Goal: Task Accomplishment & Management: Manage account settings

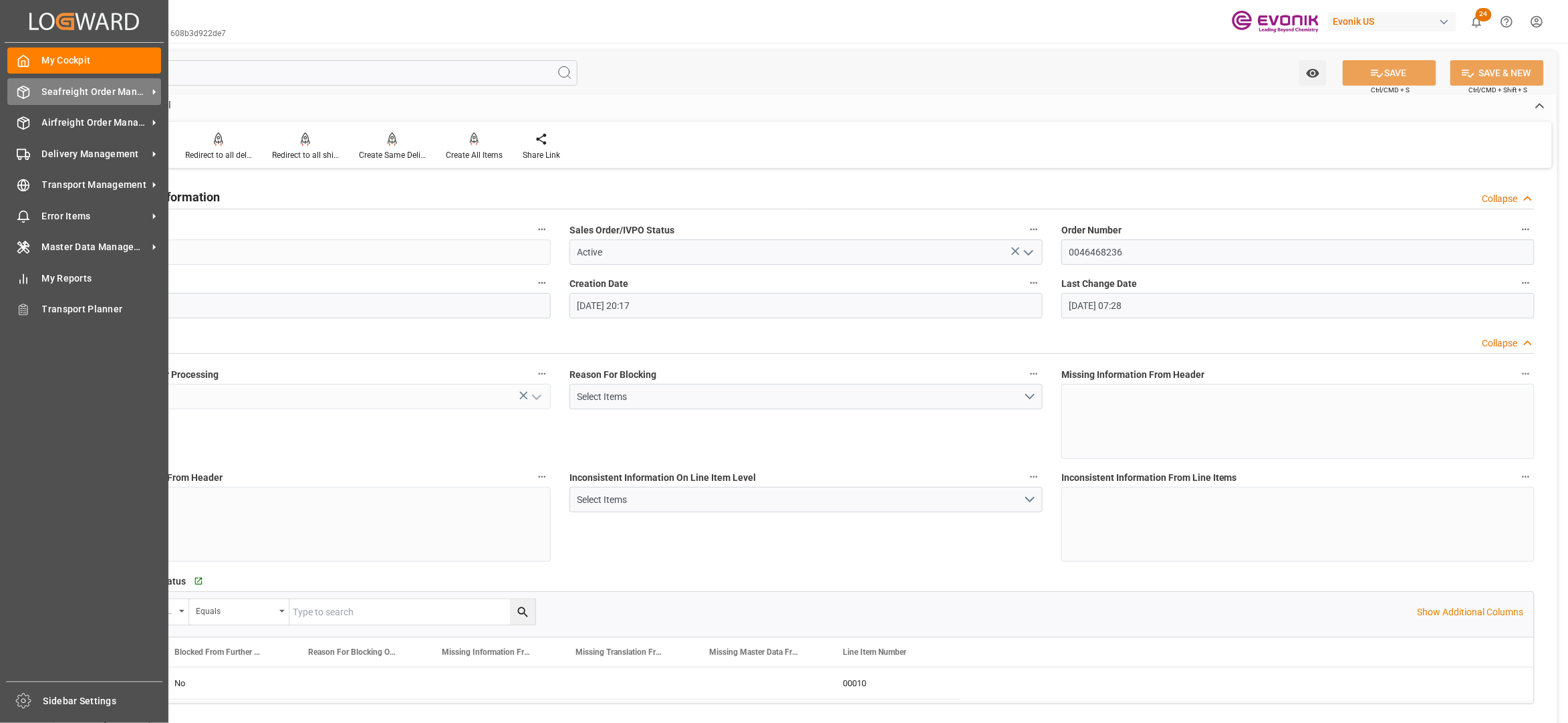
scroll to position [2378, 0]
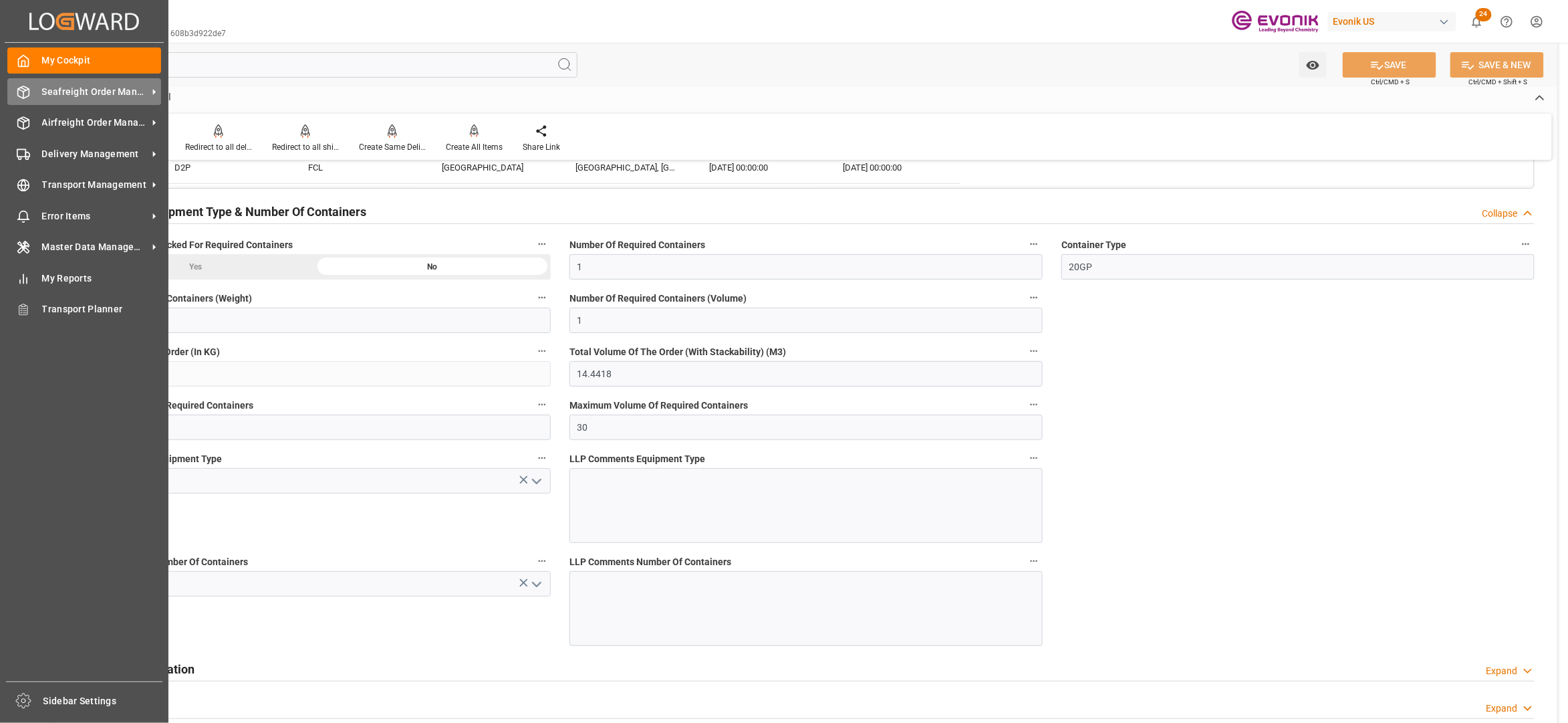
click at [63, 87] on span "Seafreight Order Management" at bounding box center [94, 92] width 105 height 14
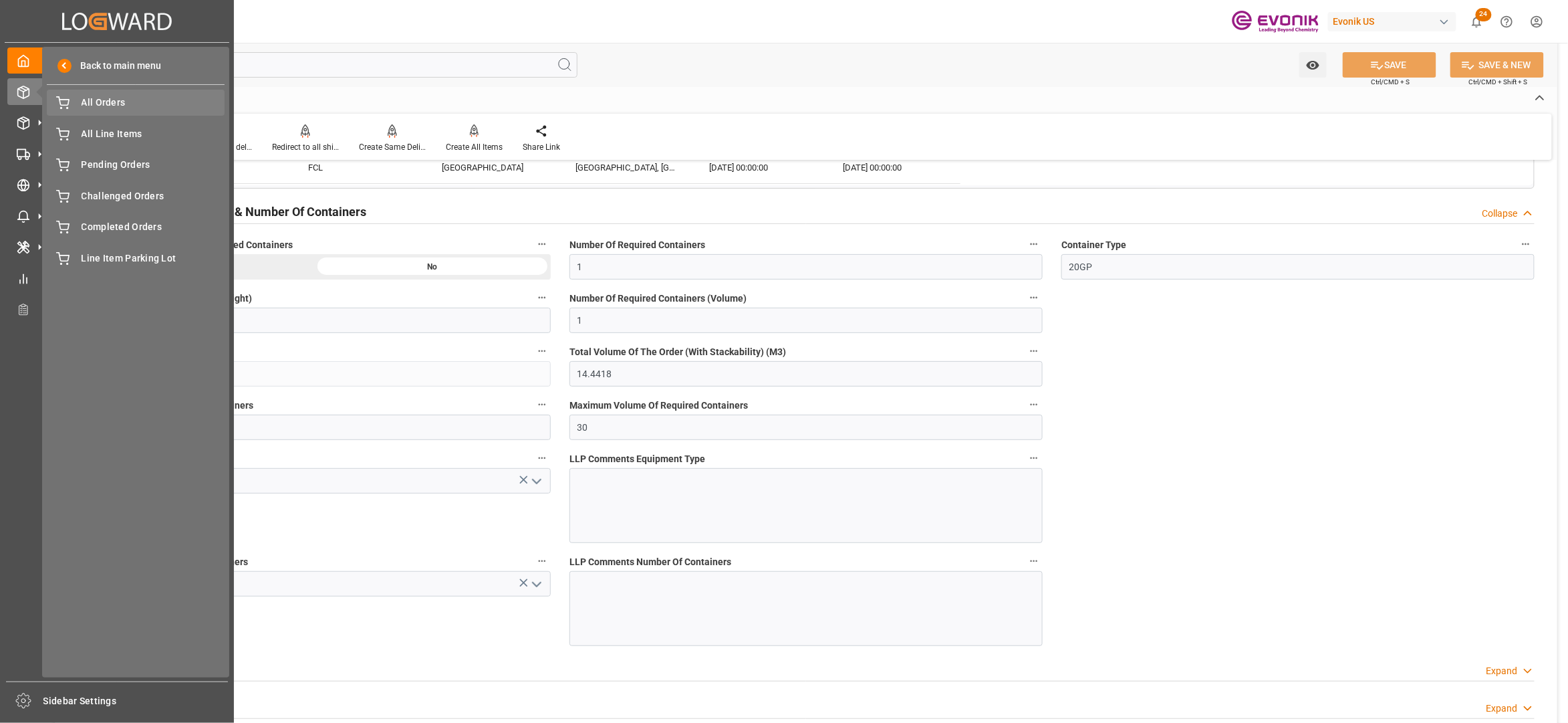
click at [98, 102] on span "All Orders" at bounding box center [153, 103] width 144 height 14
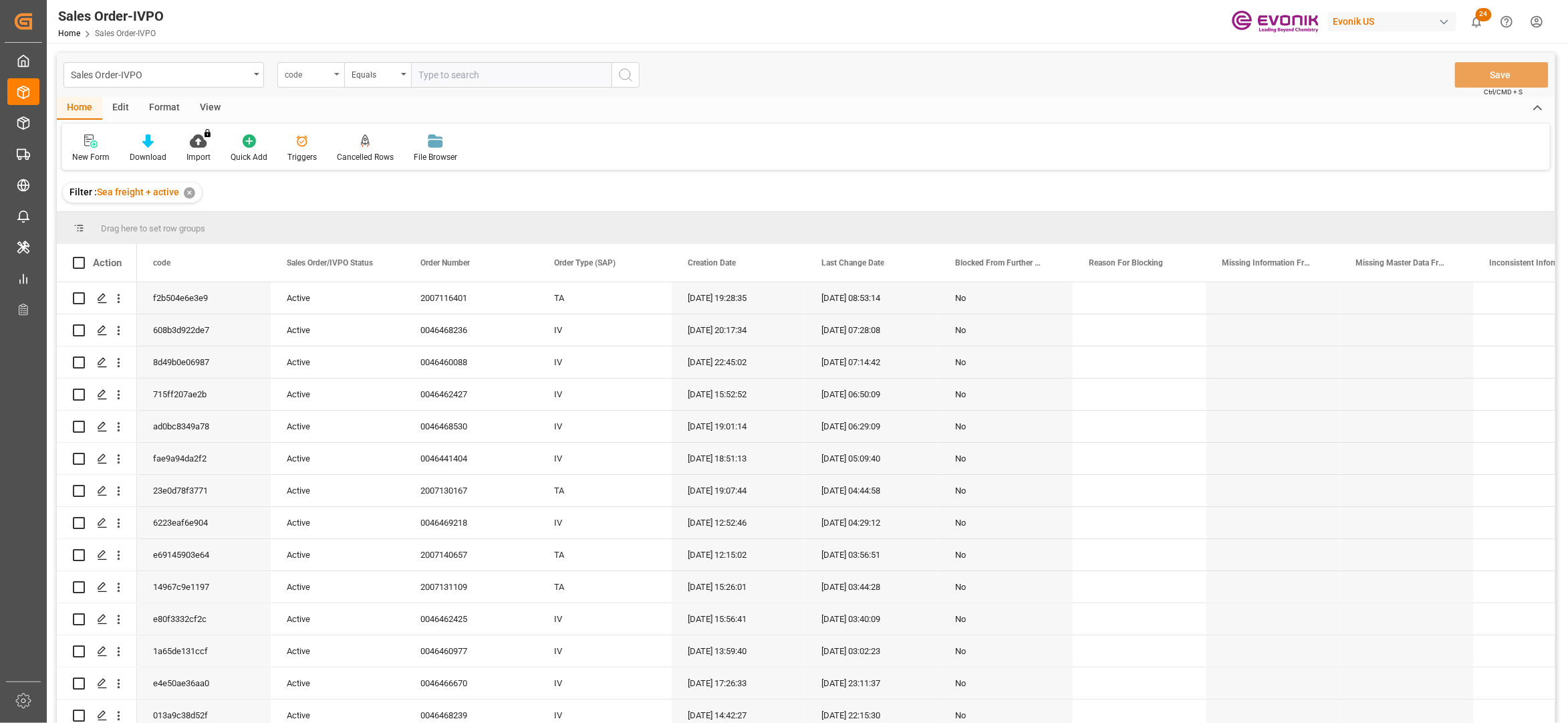
click at [325, 78] on div "code" at bounding box center [307, 73] width 45 height 15
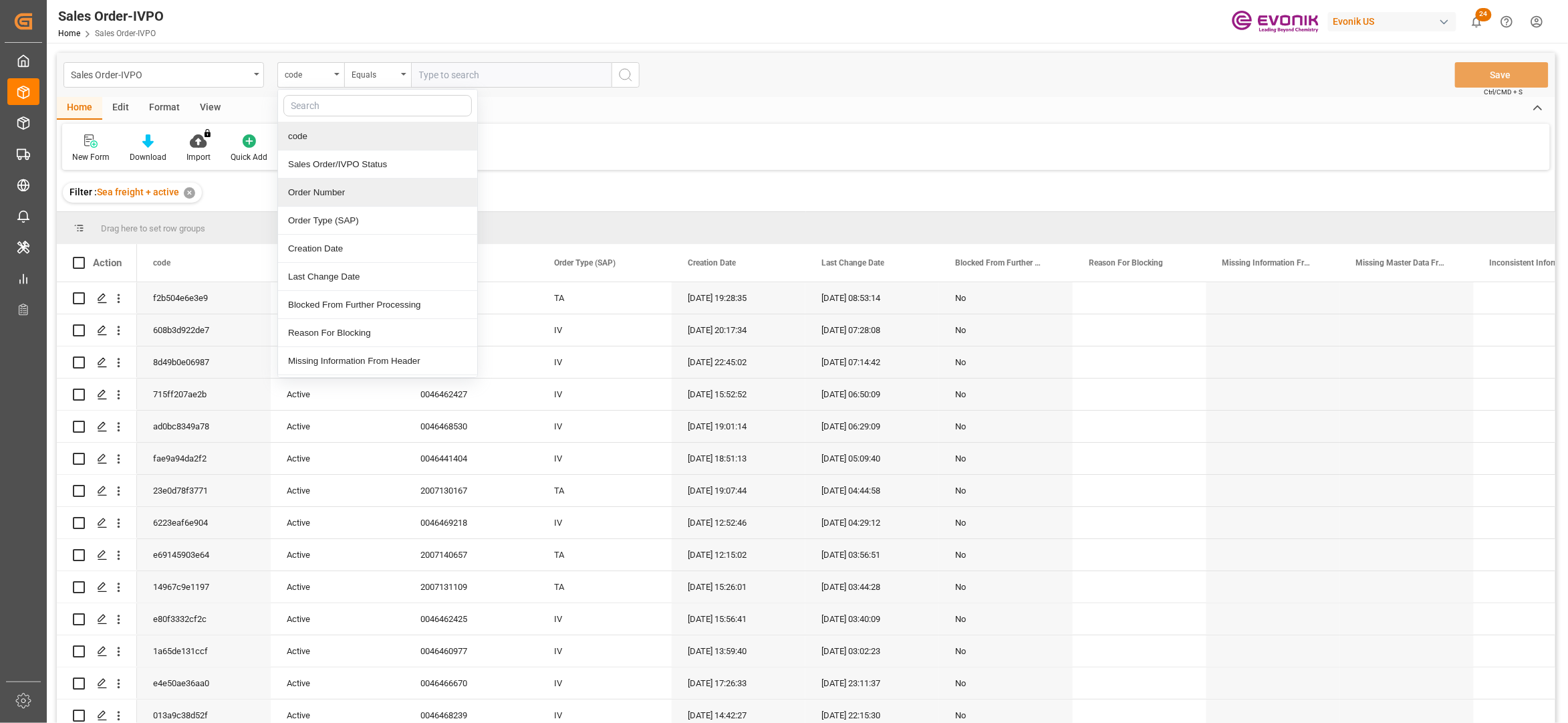
click at [338, 185] on div "Order Number" at bounding box center [378, 192] width 200 height 28
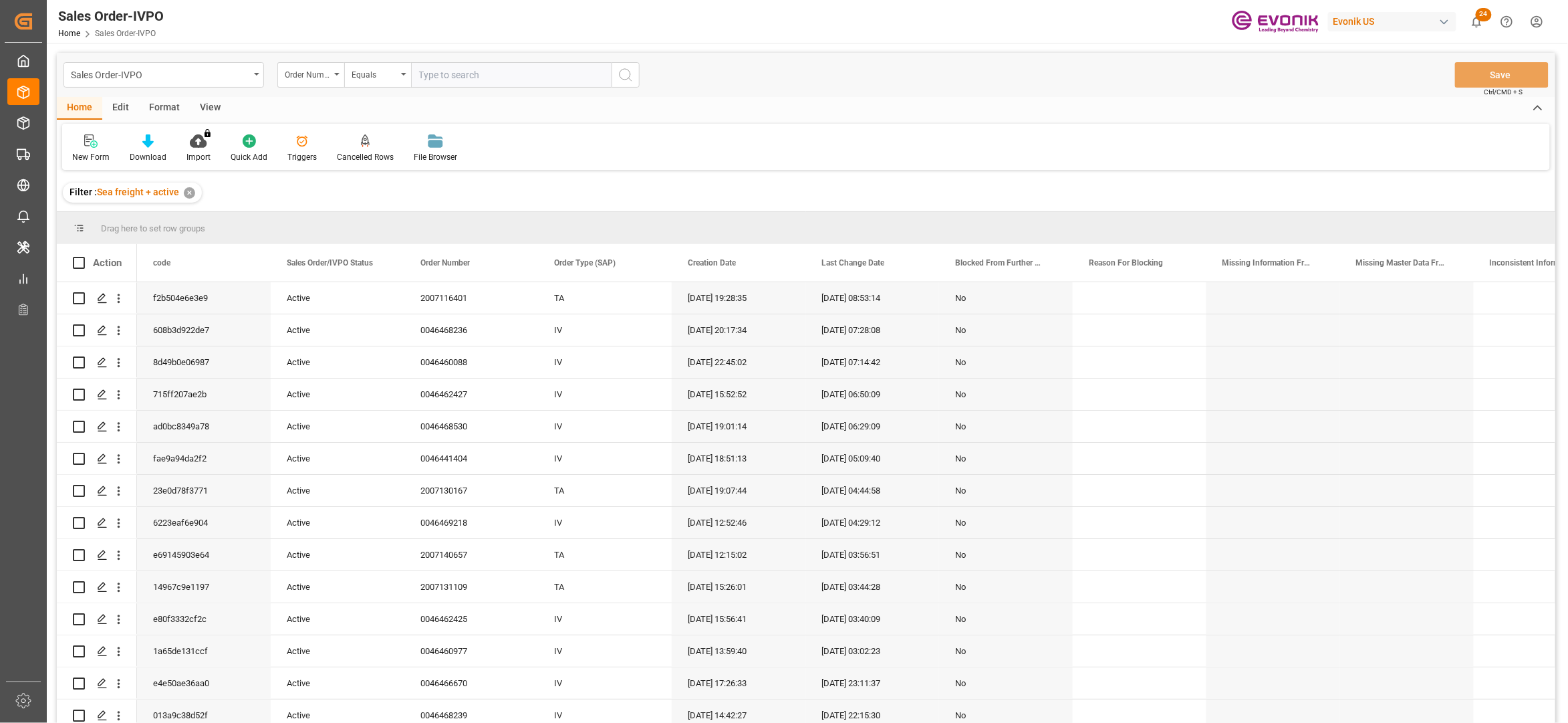
click at [442, 73] on input "text" at bounding box center [511, 75] width 200 height 26
paste input "2007116401"
type input "2007116401"
click at [623, 81] on icon "search button" at bounding box center [625, 75] width 16 height 16
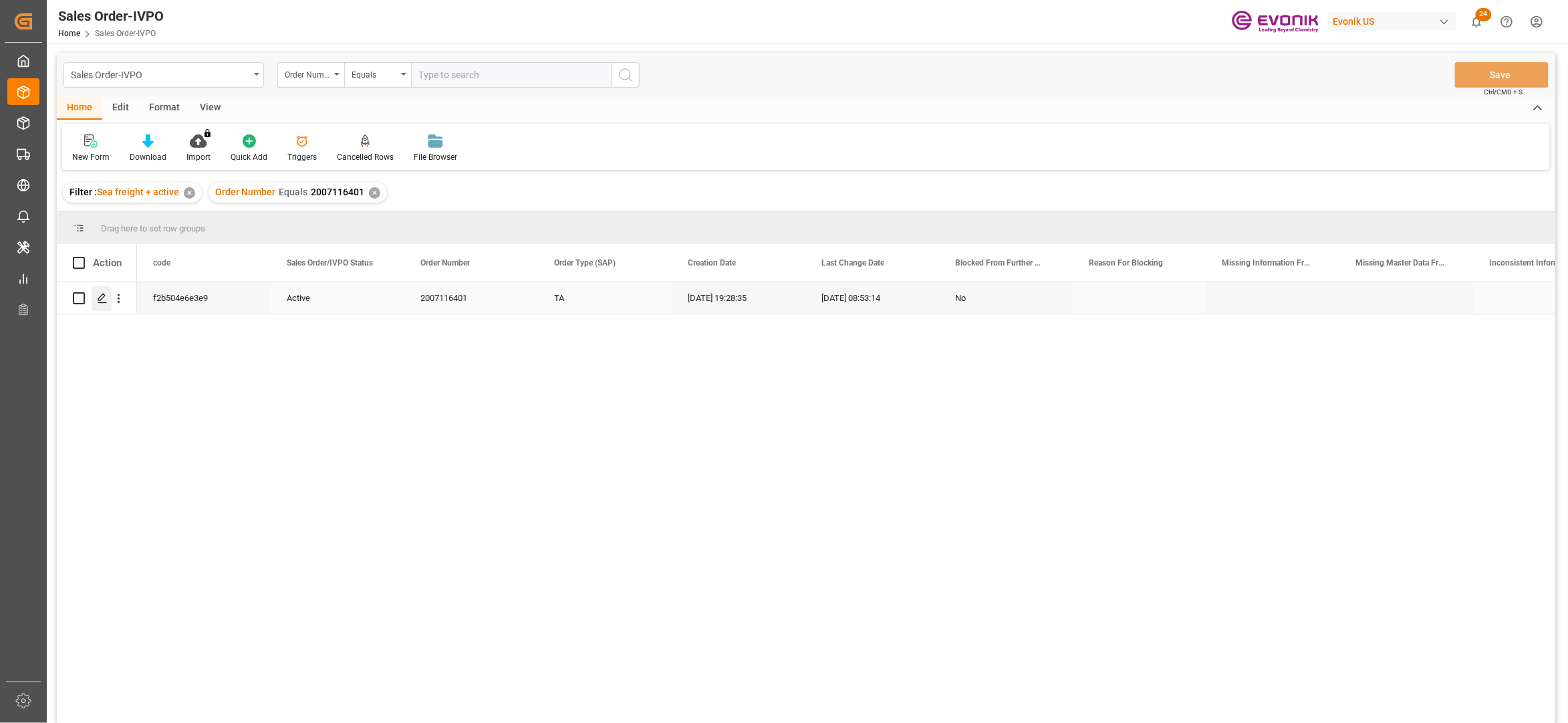
click at [105, 300] on icon "Press SPACE to select this row." at bounding box center [102, 298] width 10 height 10
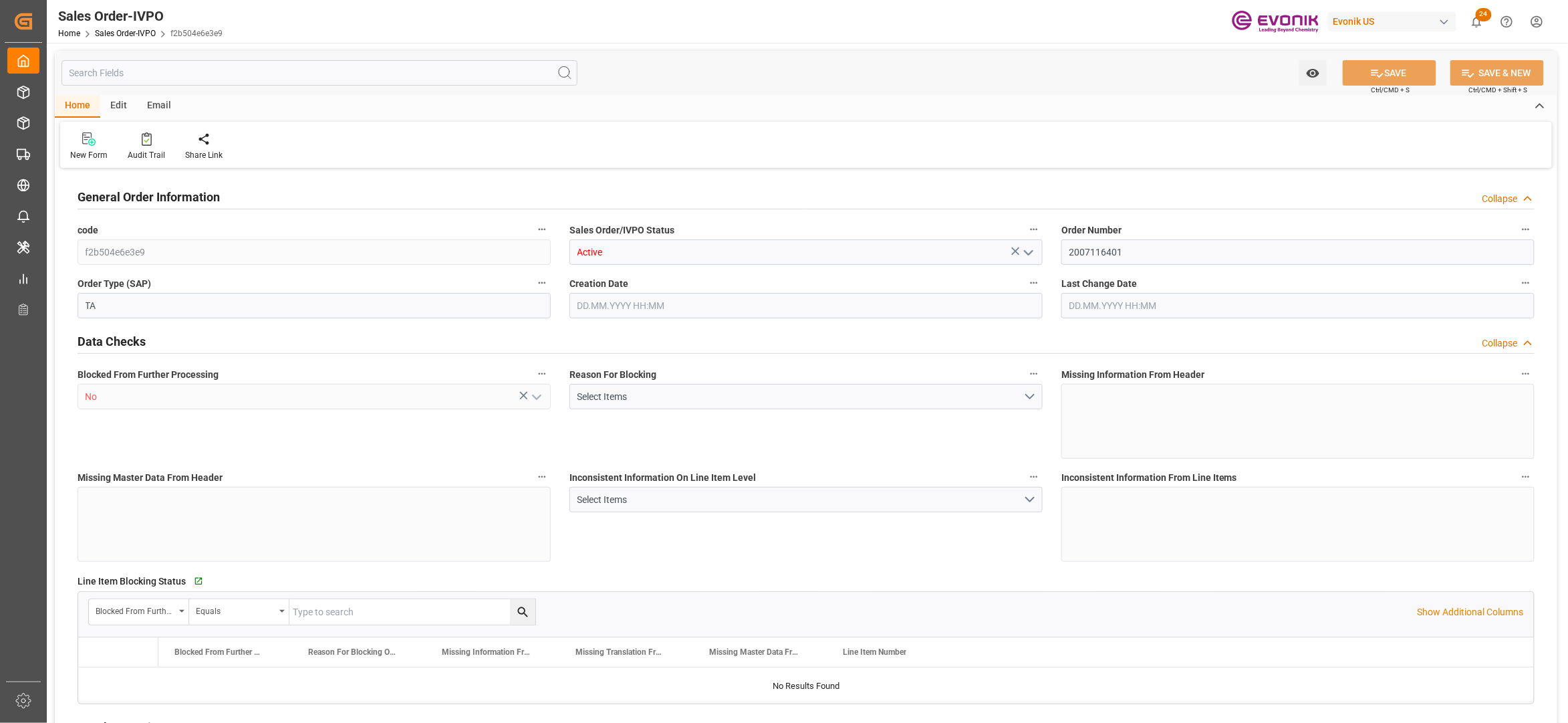
type input "PECLL"
type input "0"
type input "1"
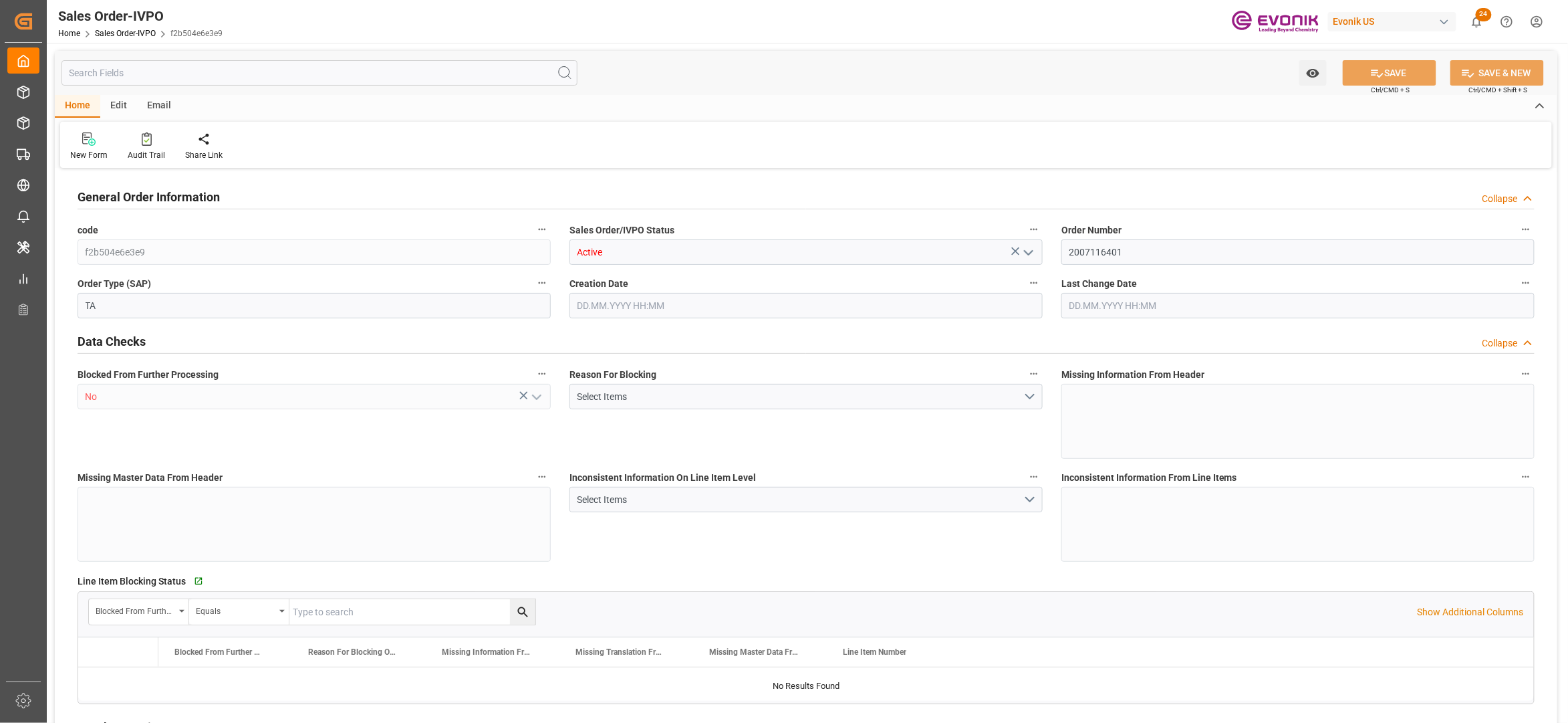
type input "10979.6"
type input "14.9441"
type input "17000"
type input "30"
type input "[DATE] 19:28"
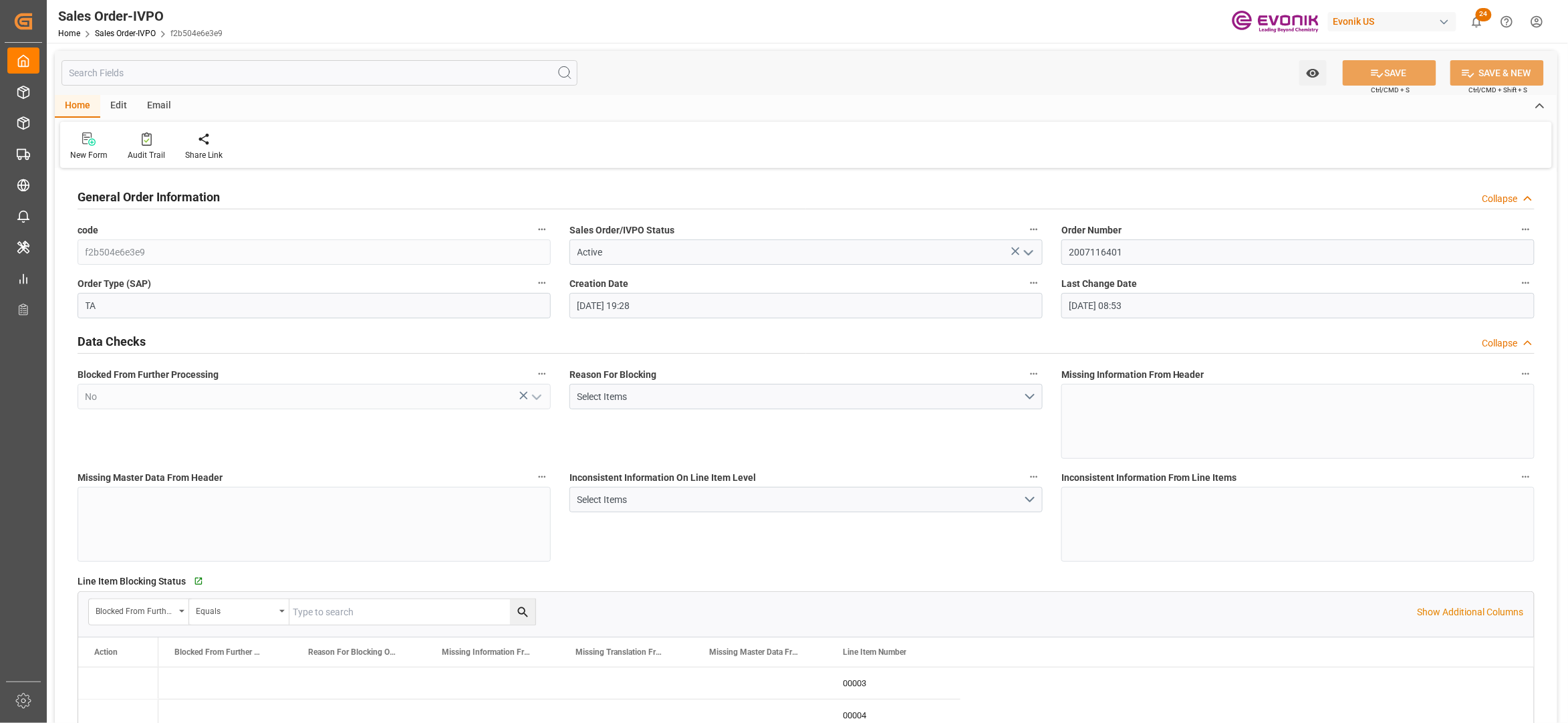
type input "[DATE] 08:53"
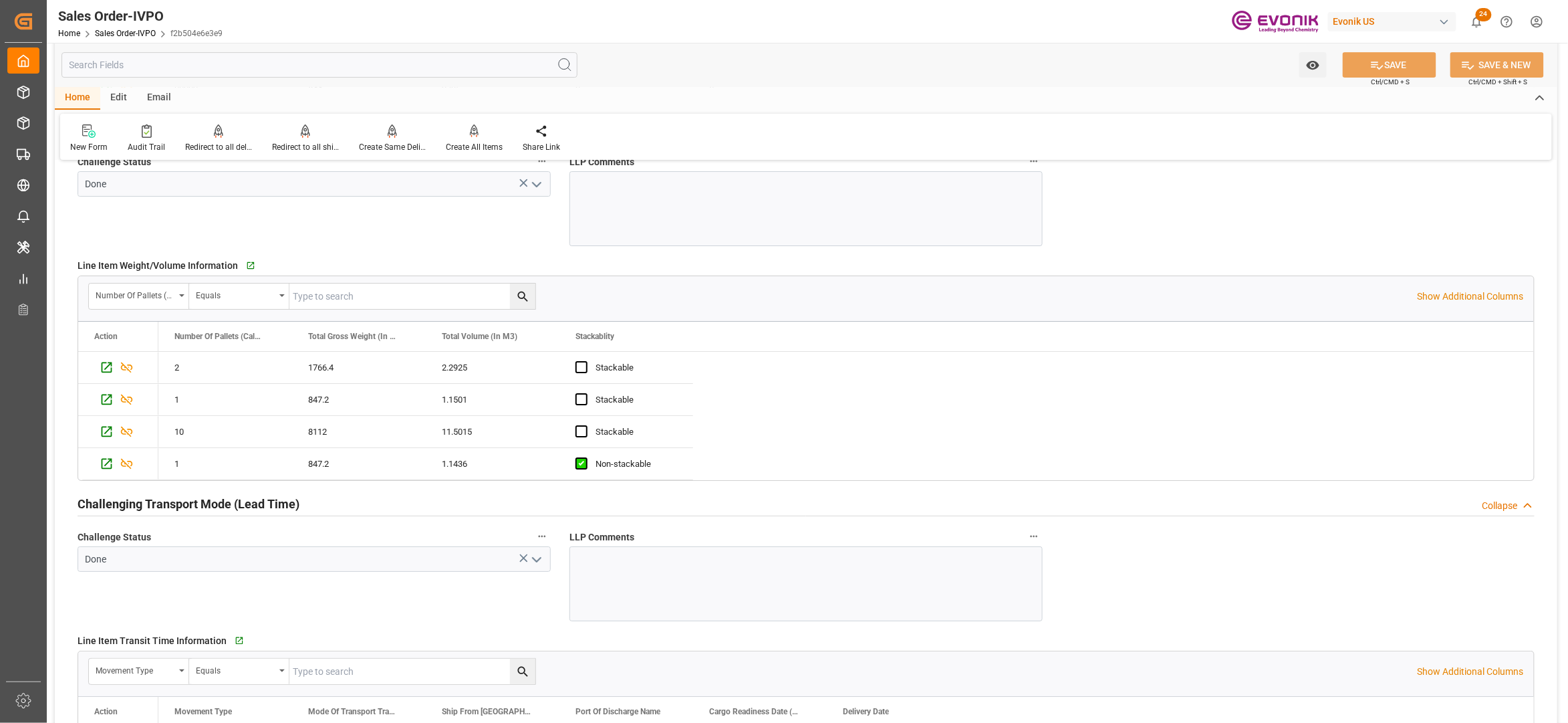
scroll to position [2378, 0]
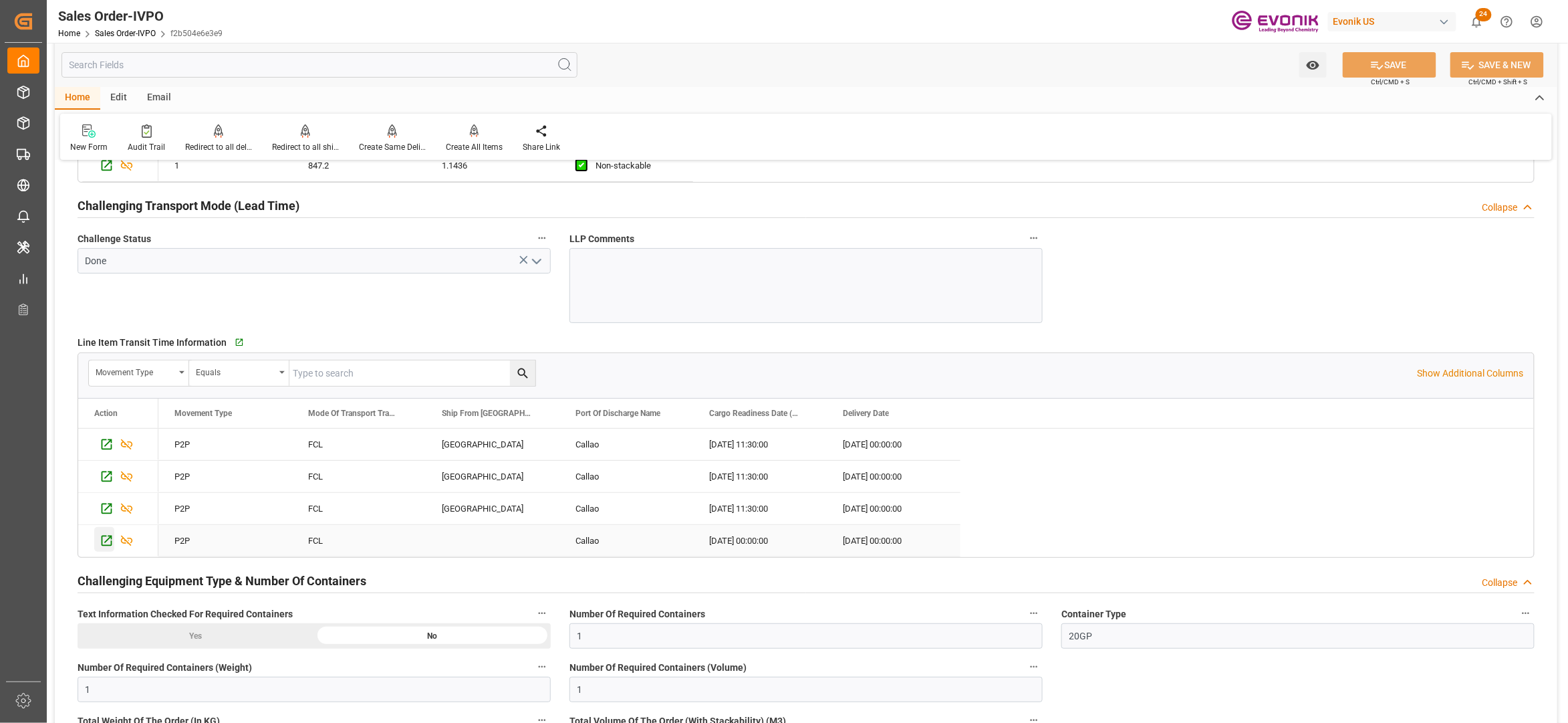
click at [107, 547] on icon "Press SPACE to select this row." at bounding box center [107, 541] width 10 height 10
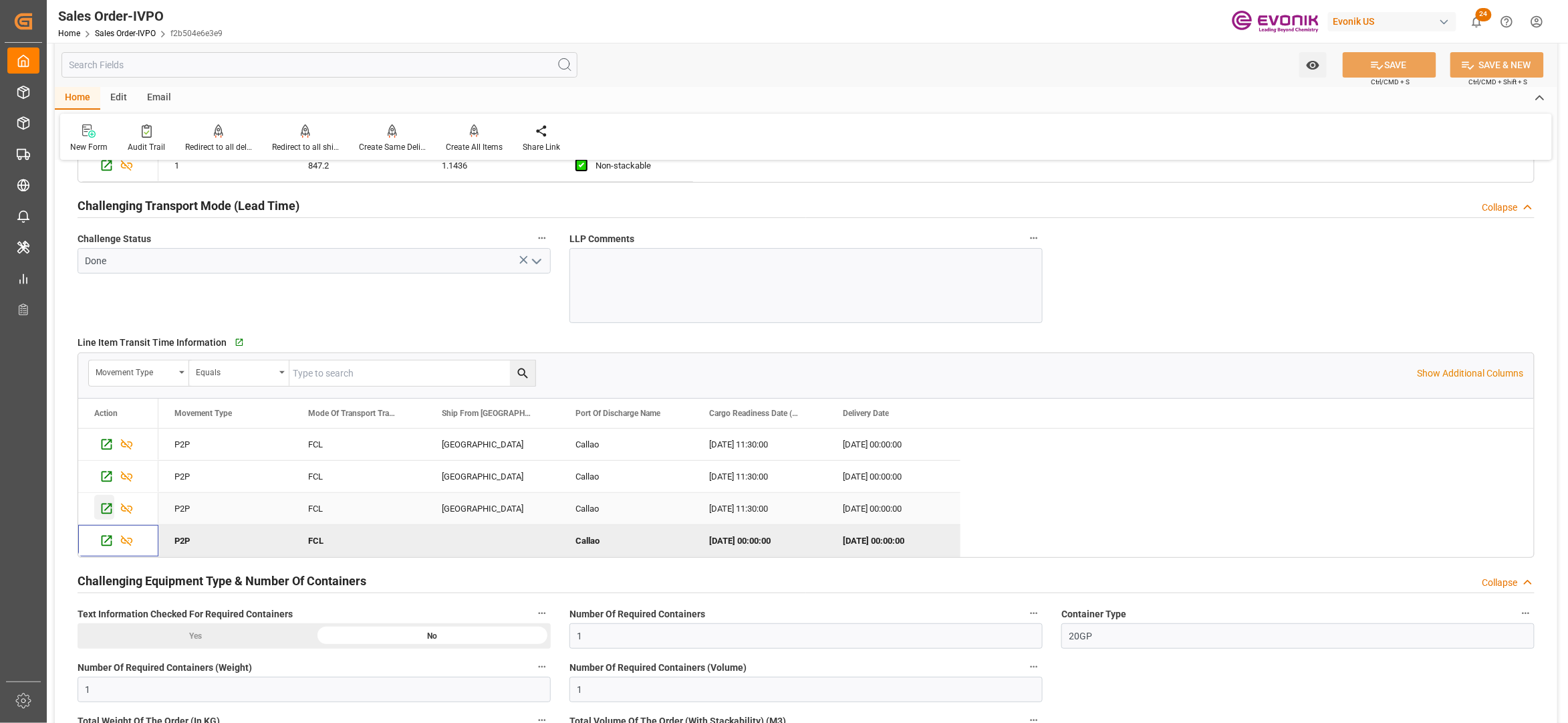
click at [110, 511] on icon "Press SPACE to select this row." at bounding box center [106, 508] width 14 height 14
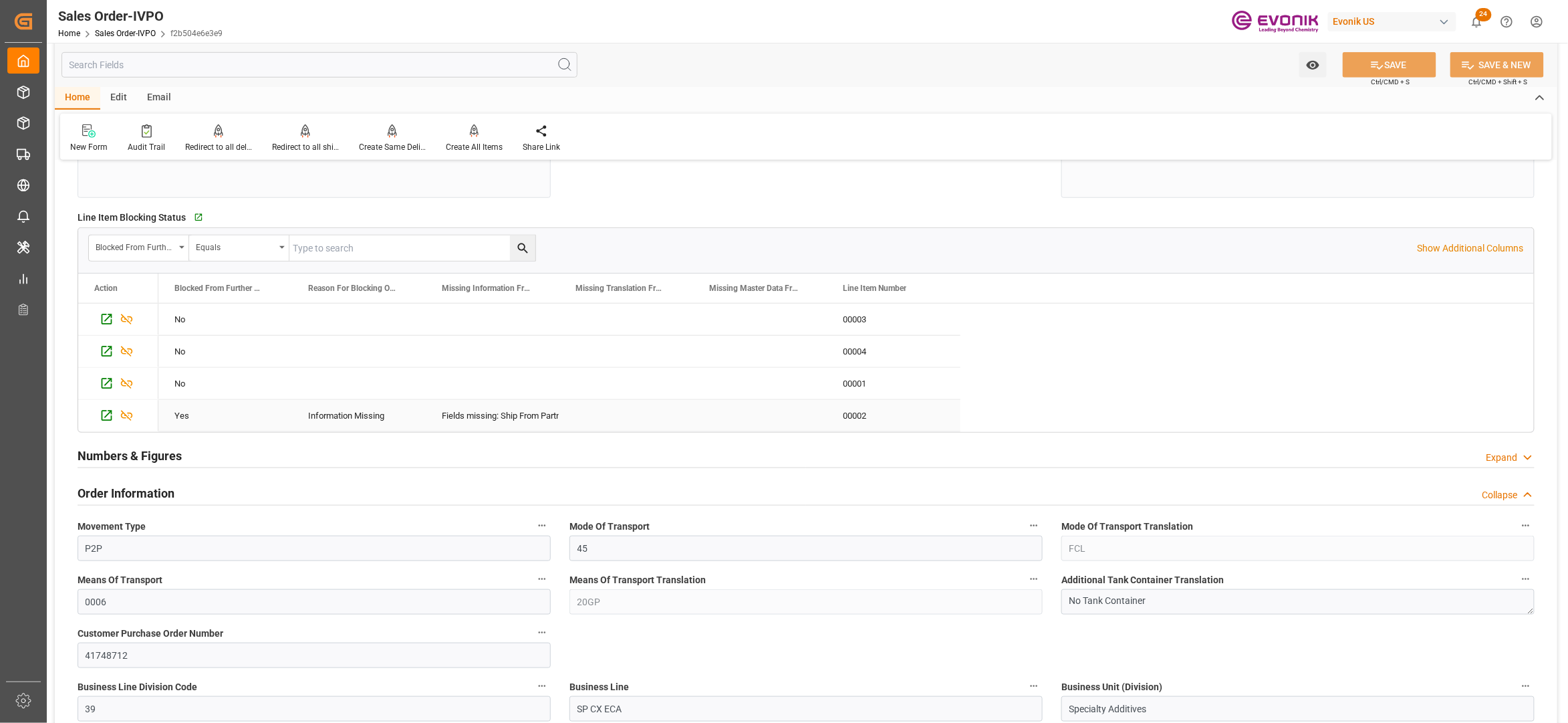
scroll to position [660, 0]
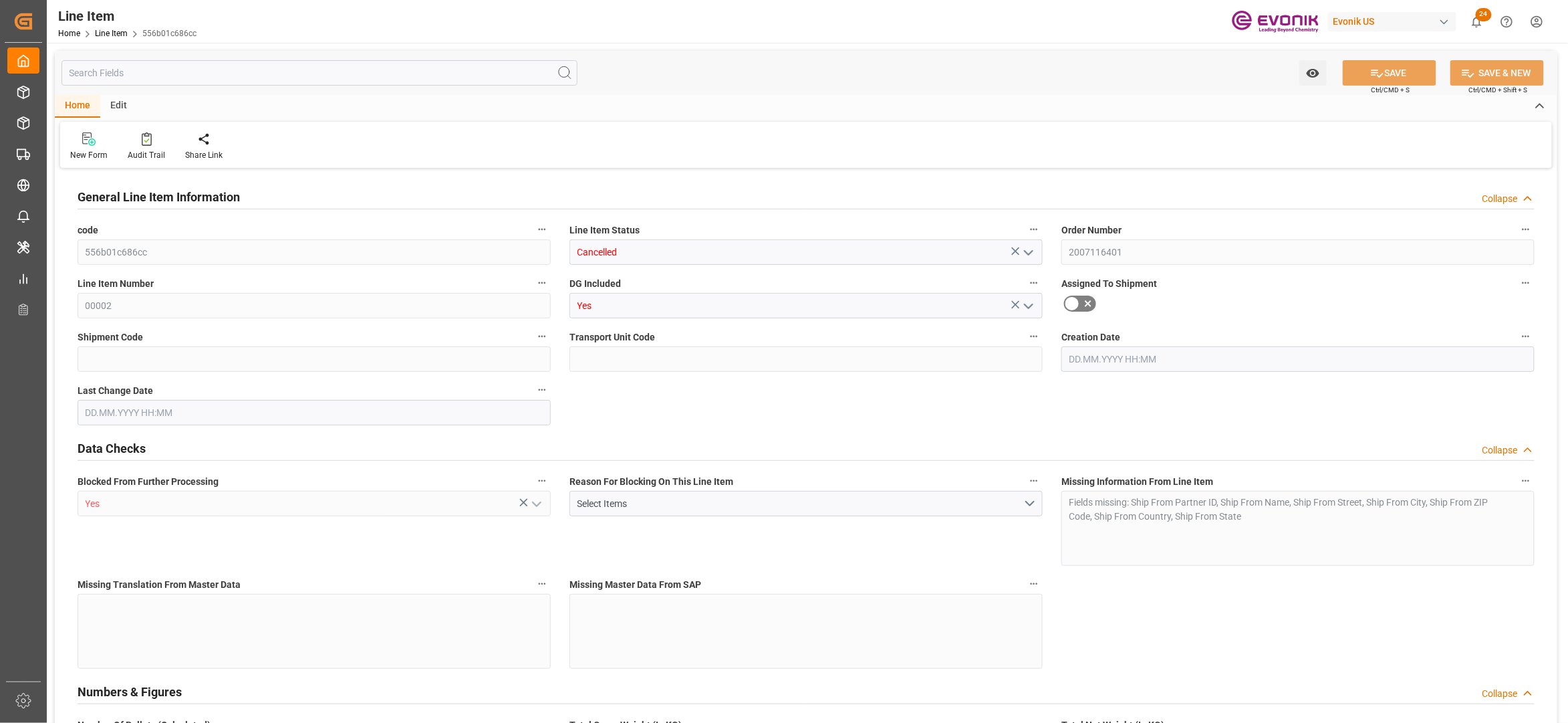
type input "1"
type input "847.2"
type input "780"
type input "1.1436"
type input "4"
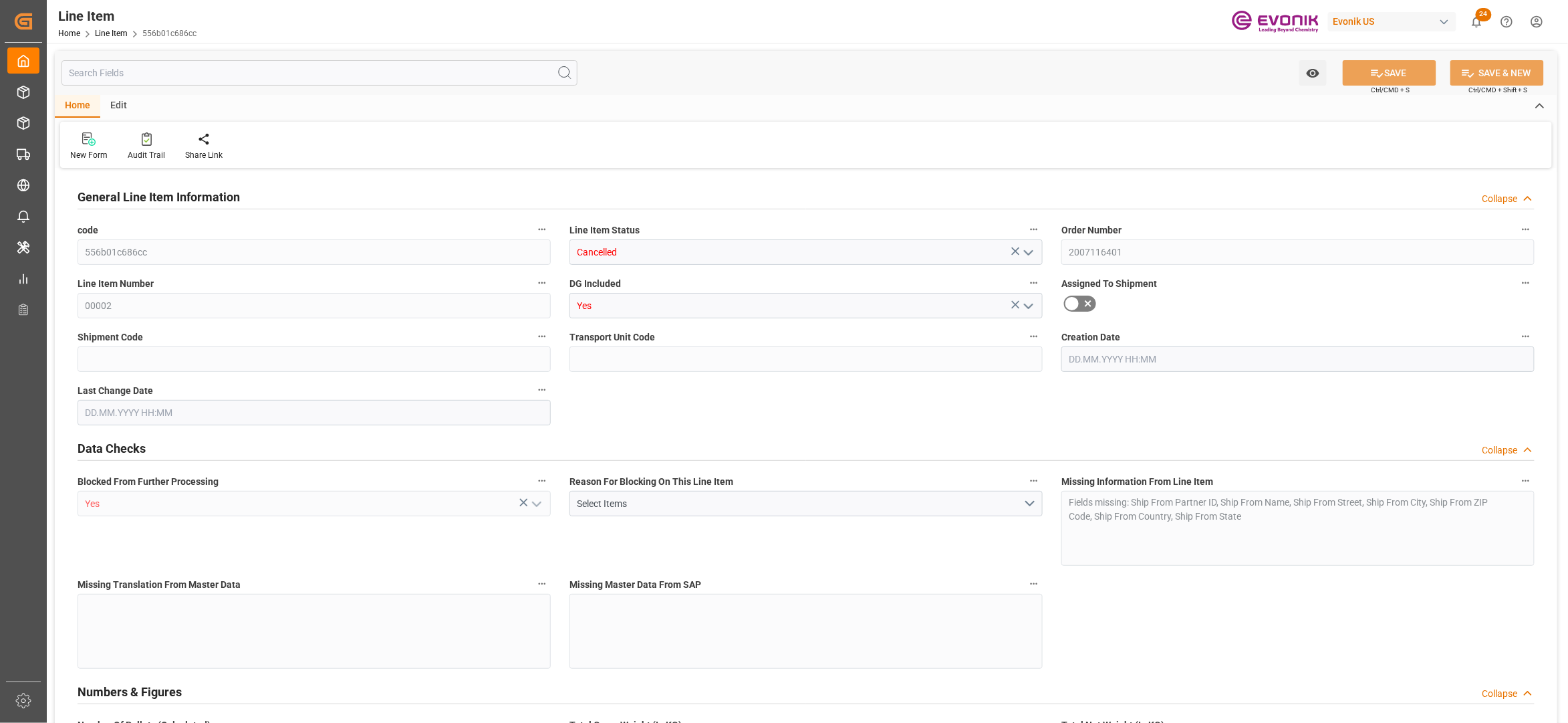
type input "0"
type input "4"
type input "847.2"
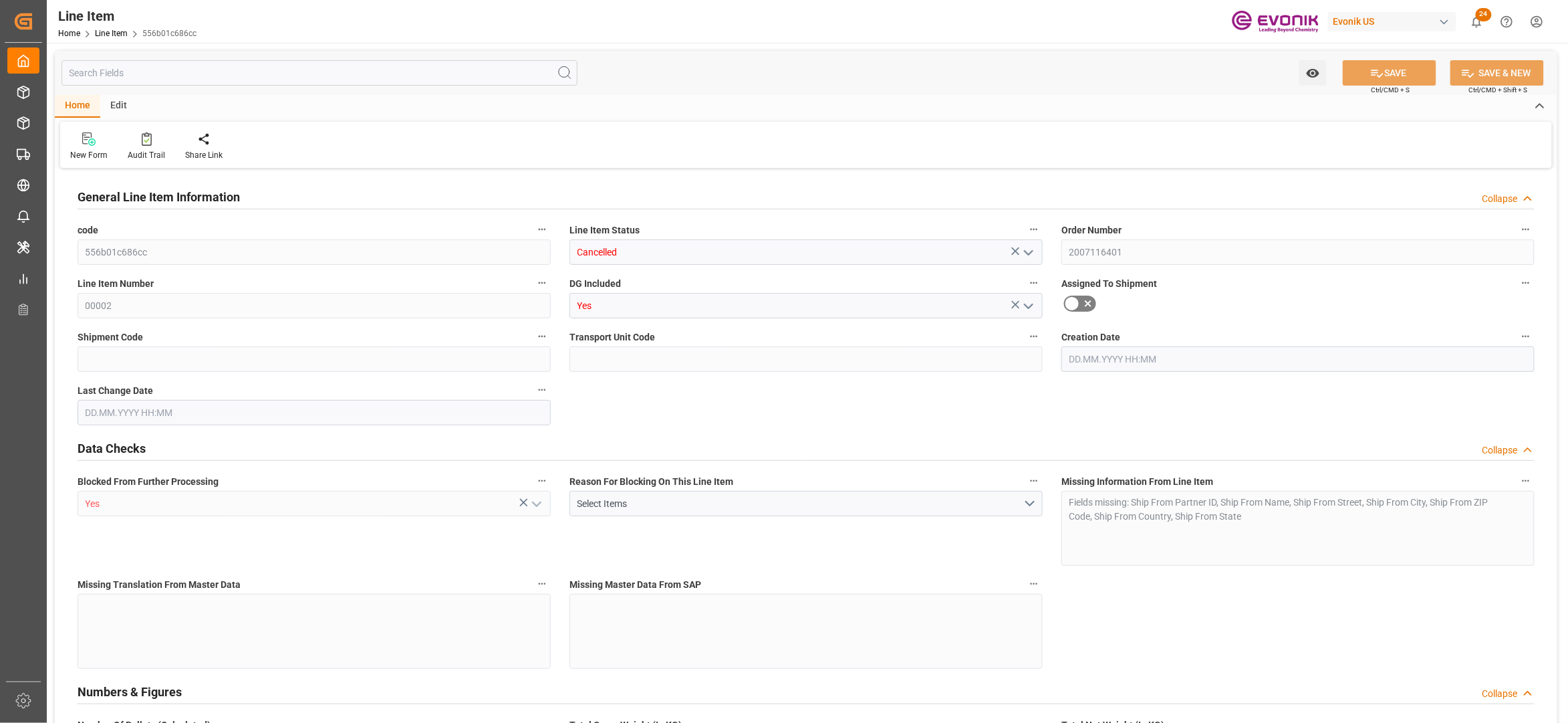
type input "867.2"
type input "780"
type input "1.1436"
type input "1143.648"
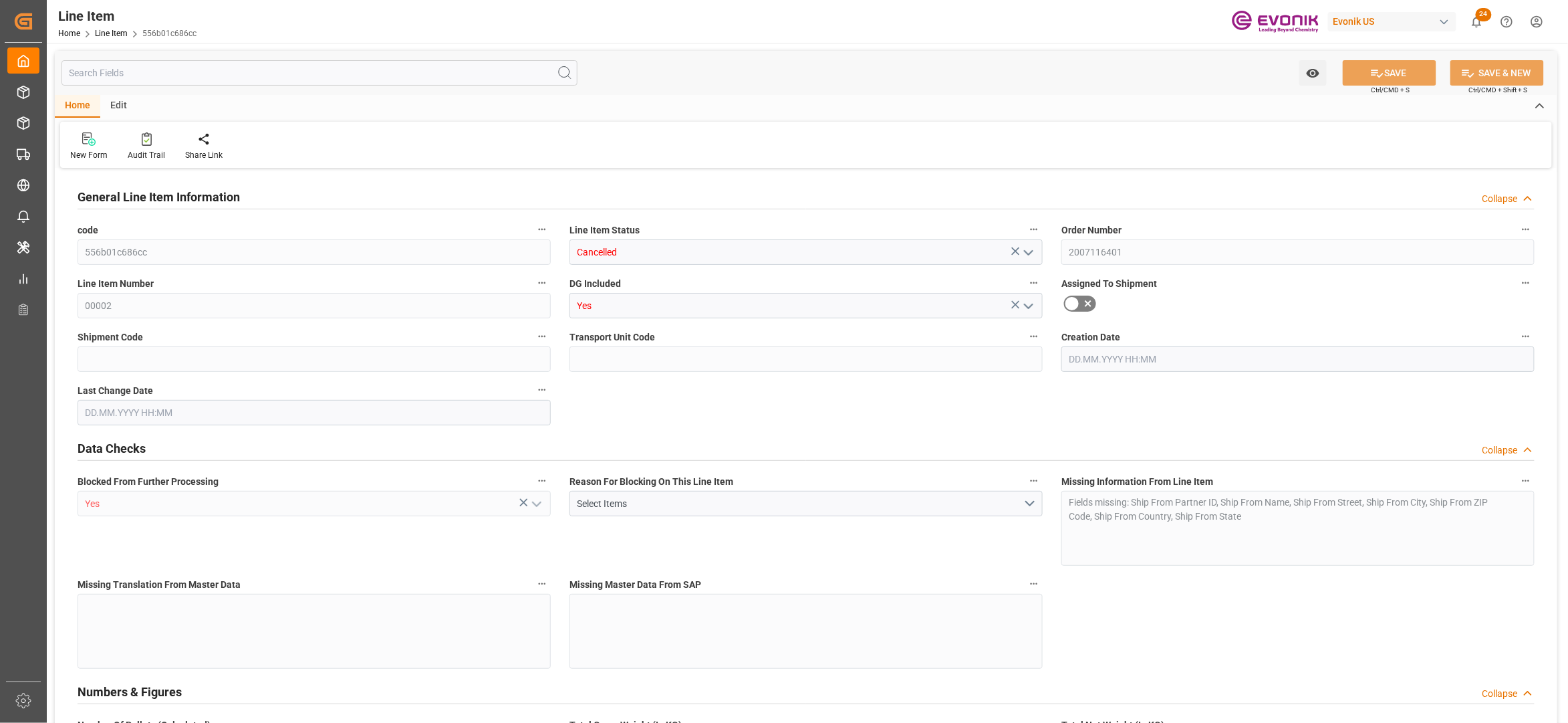
type input "0"
type input "[DATE] 19:28"
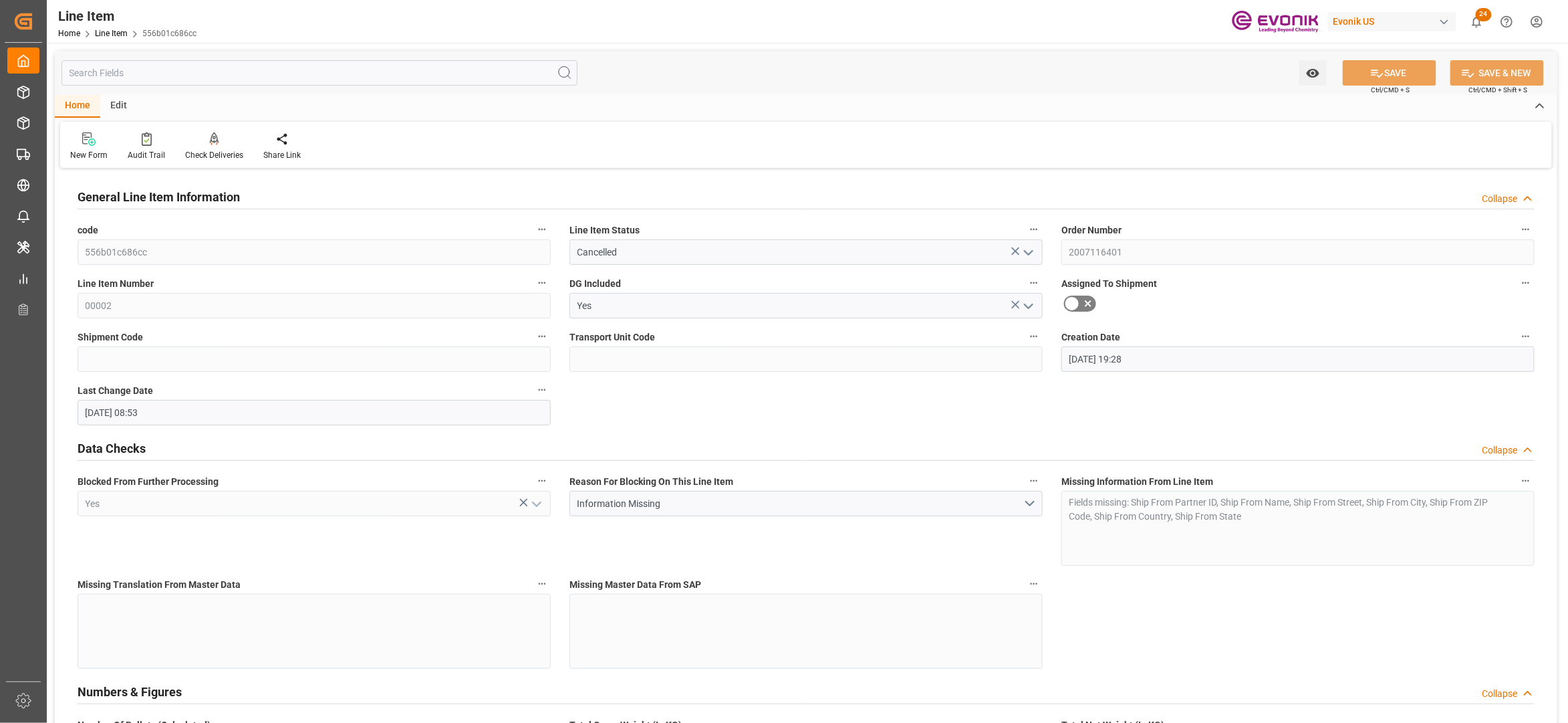
type input "[DATE] 08:53"
type input "[DATE]"
type input "10"
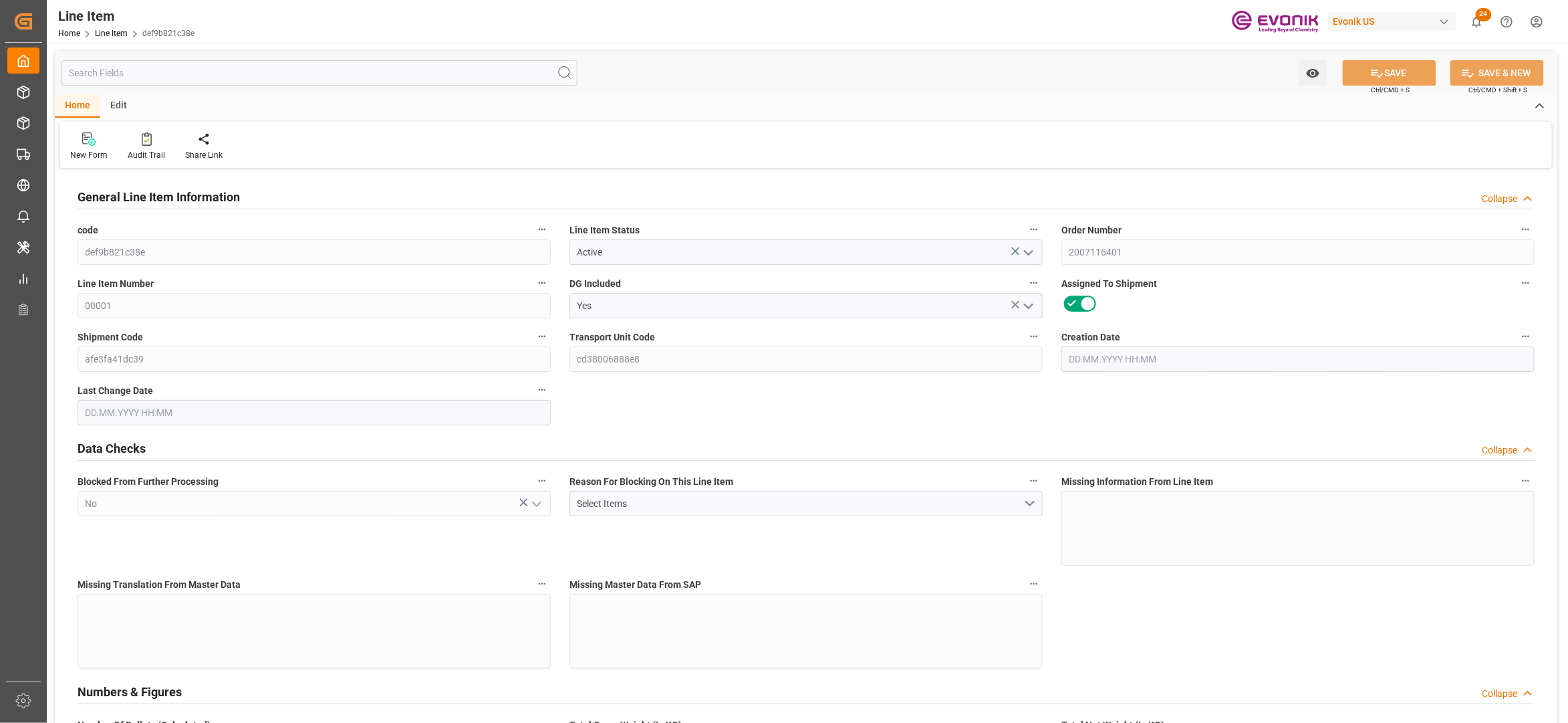
type input "8112"
type input "7440"
type input "11.5015"
type input "40"
type input "41738.4"
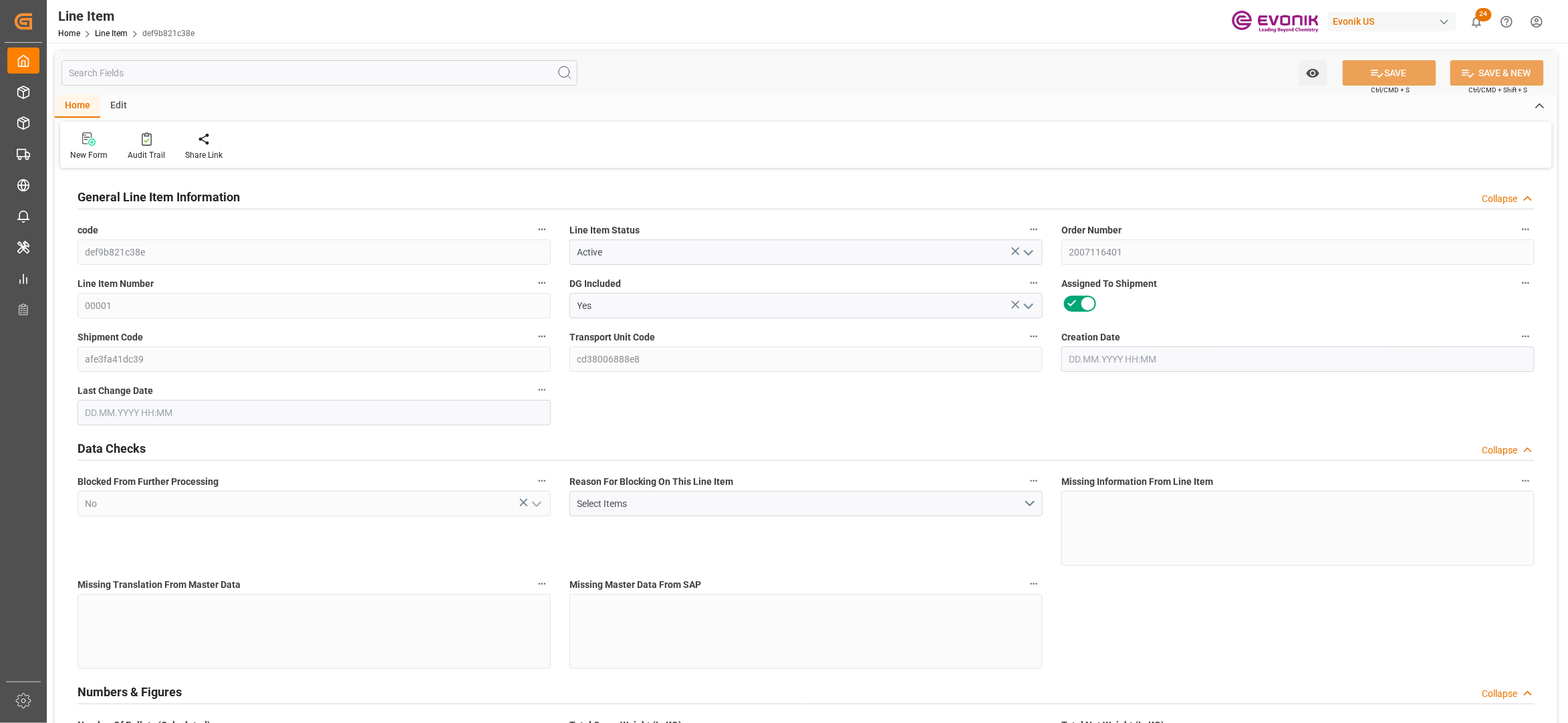
type input "40"
type input "8112"
type input "8312"
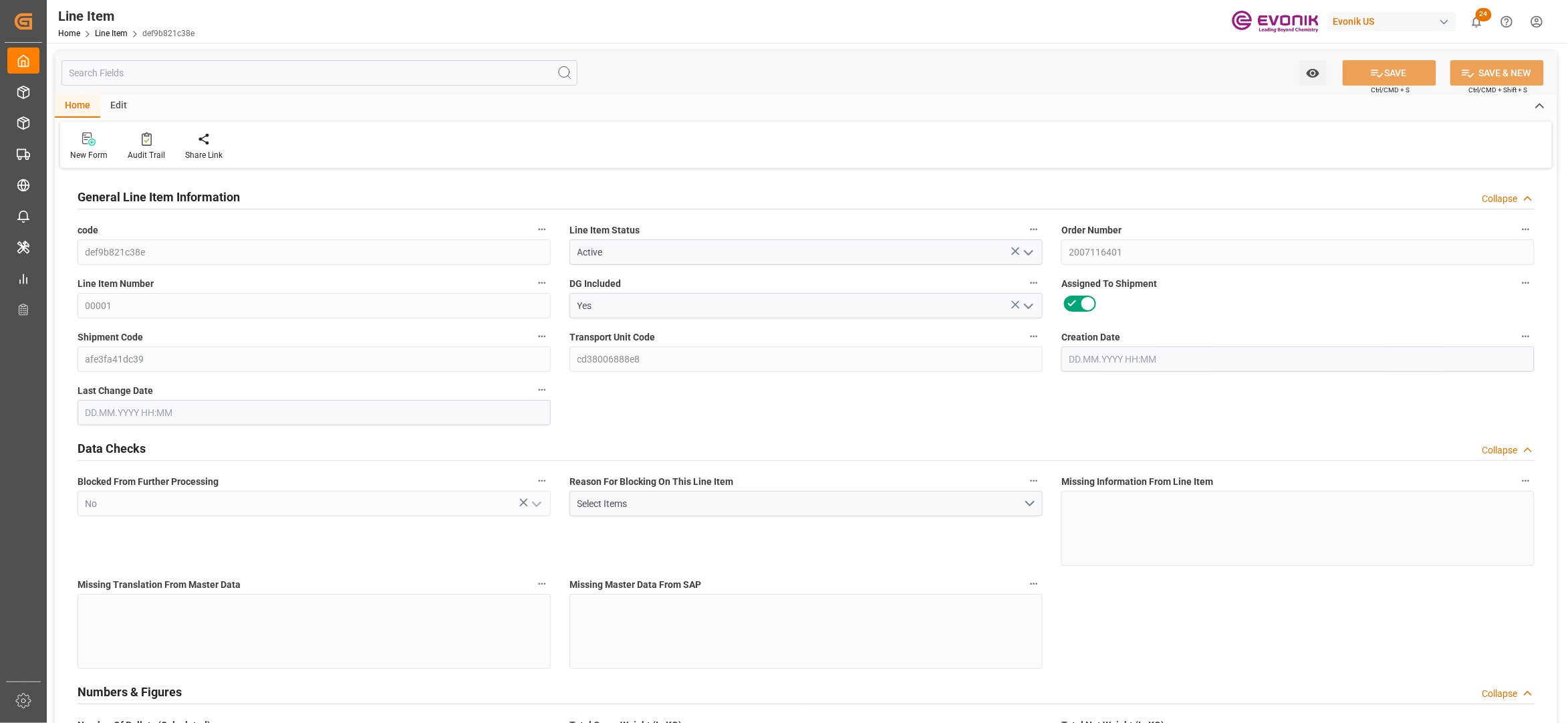
type input "7440"
type input "11.5015"
type input "11501.48"
type input "0"
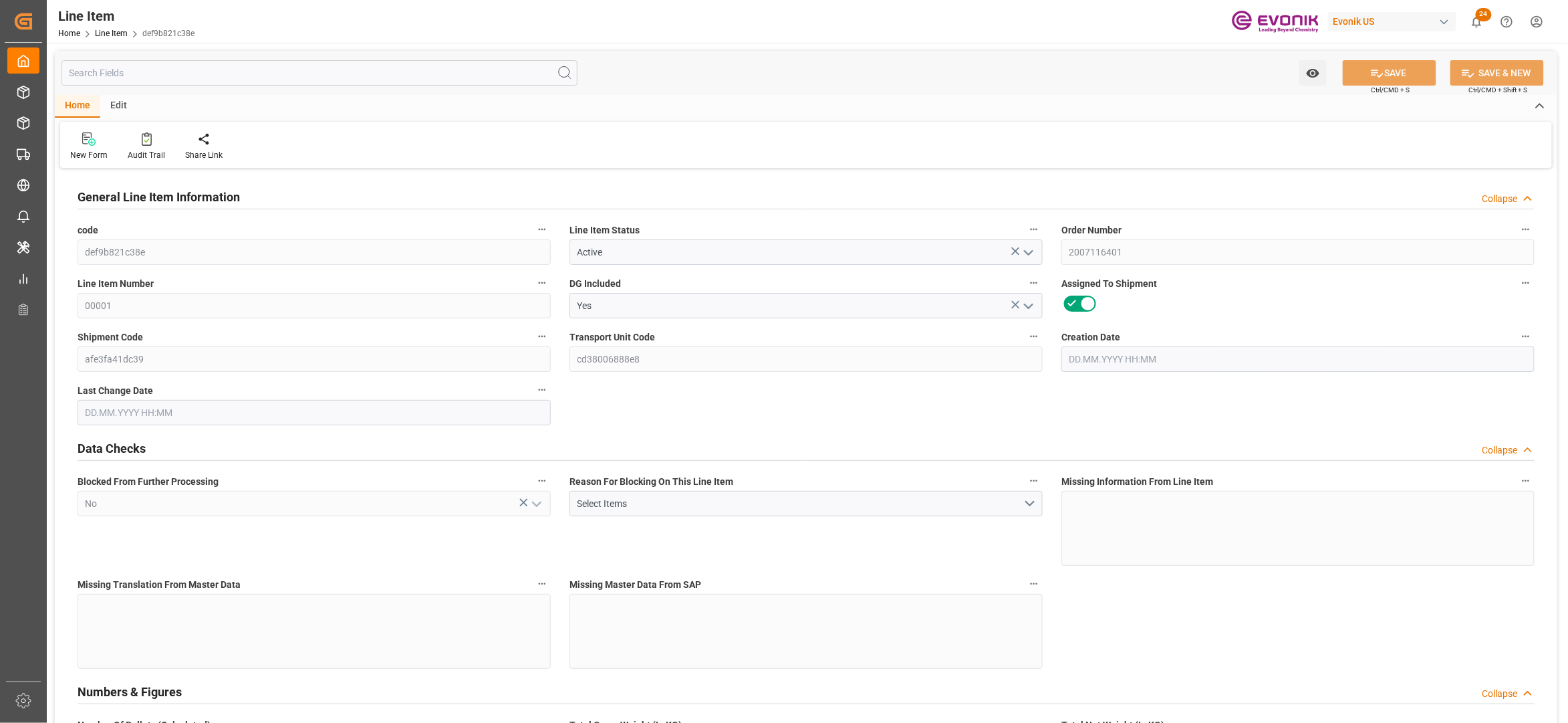
type input "0"
type input "[DATE] 19:28"
type input "[DATE] 08:53"
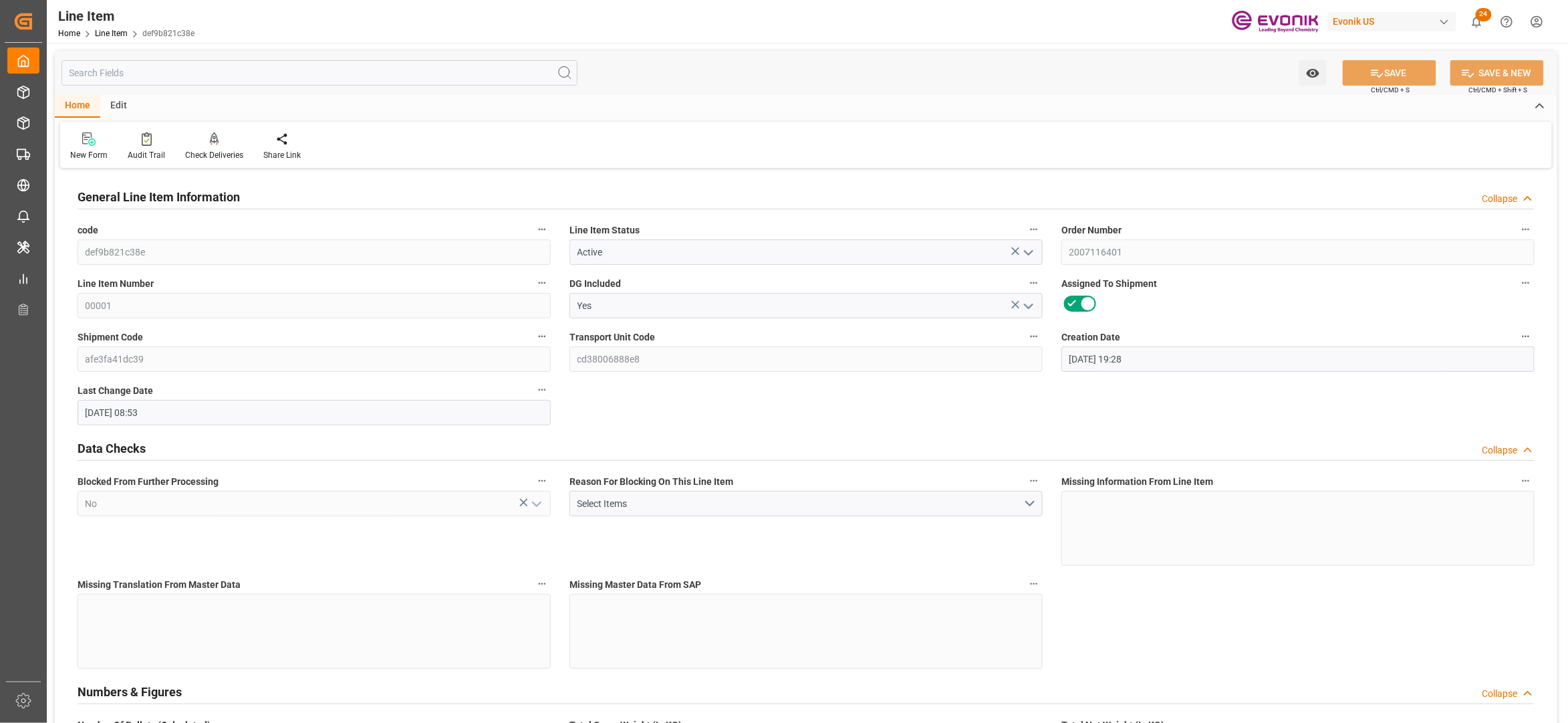
type input "16.09.2025"
type input "21.08.2025"
type input "18.08.2025"
click at [218, 67] on input "text" at bounding box center [319, 73] width 516 height 26
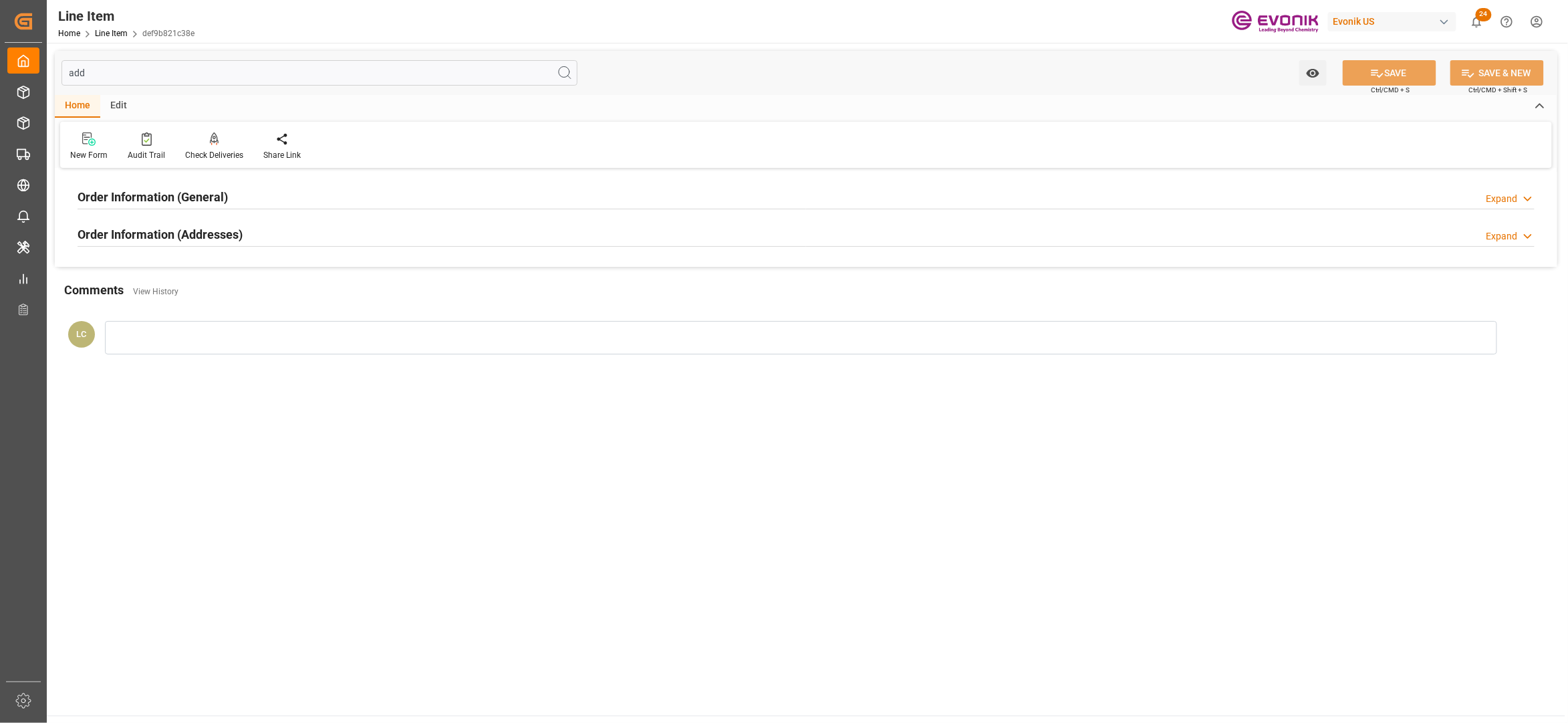
type input "add"
click at [337, 242] on div "Order Information (Addresses) Expand" at bounding box center [807, 234] width 1458 height 26
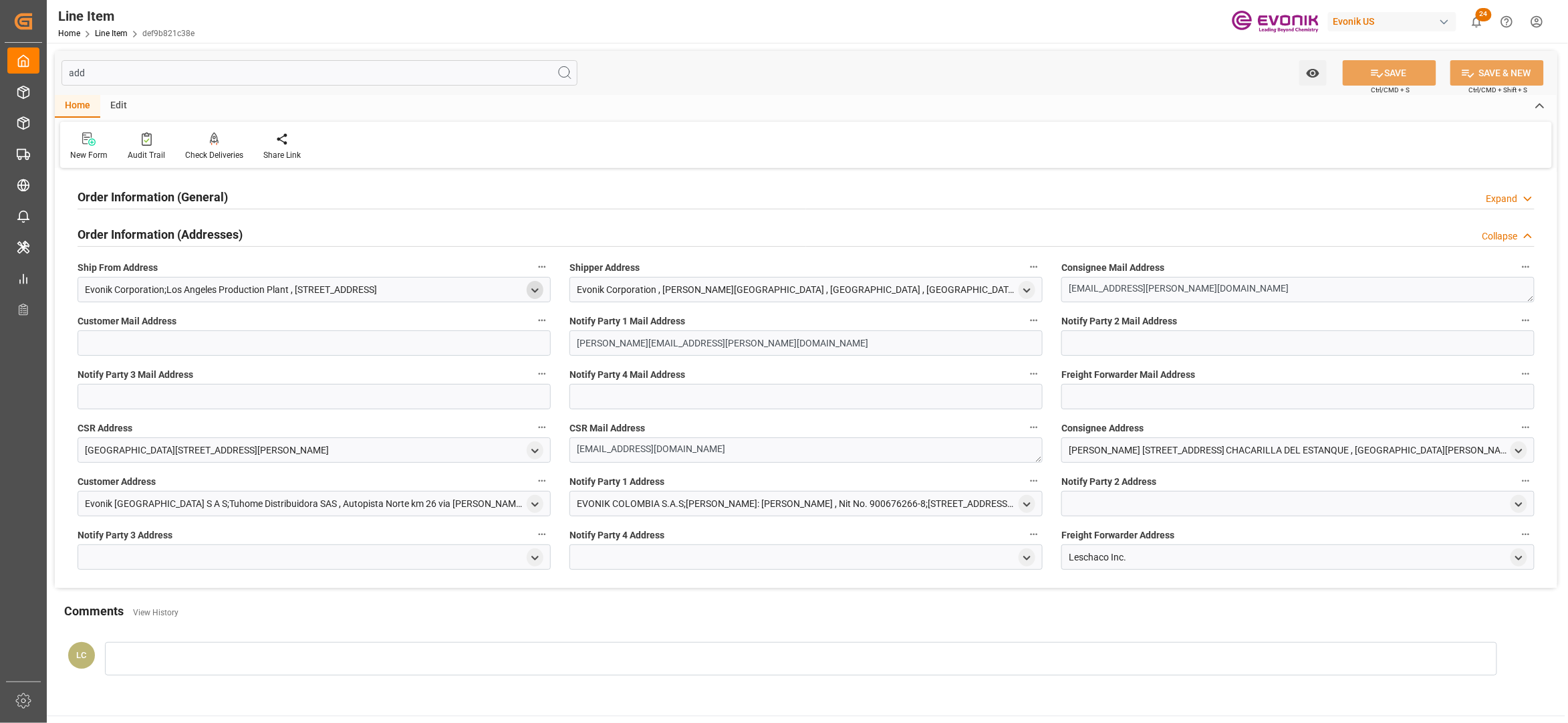
click at [538, 290] on icon "open menu" at bounding box center [534, 290] width 11 height 11
click at [538, 290] on icon "close menu" at bounding box center [534, 290] width 11 height 11
